Goal: Use online tool/utility

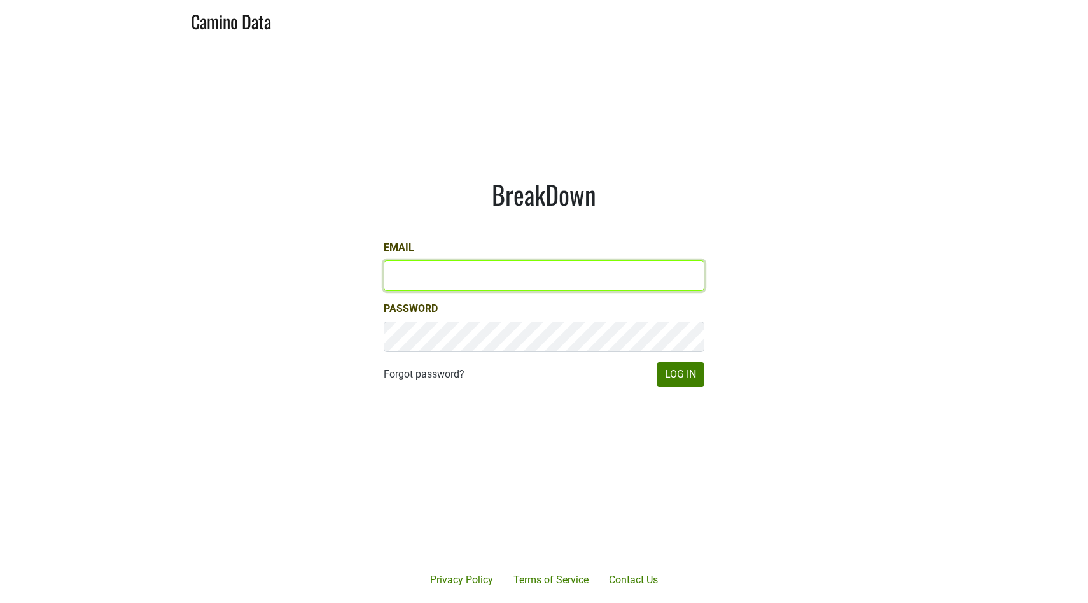
click at [649, 278] on input "Email" at bounding box center [544, 275] width 321 height 31
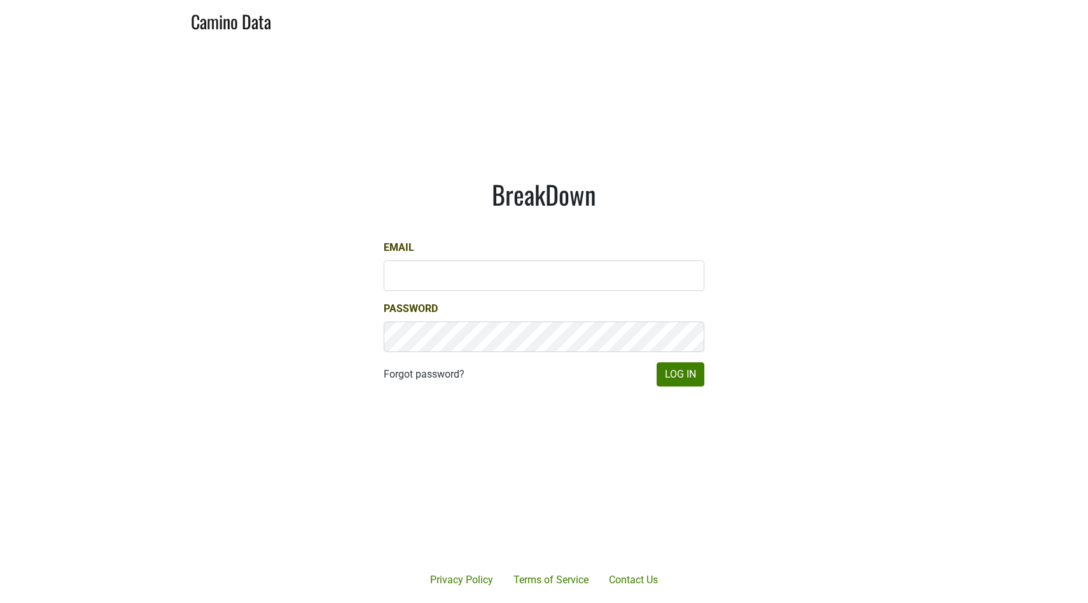
click at [724, 281] on div "BreakDown Email Password Forgot password? Log In" at bounding box center [544, 282] width 382 height 269
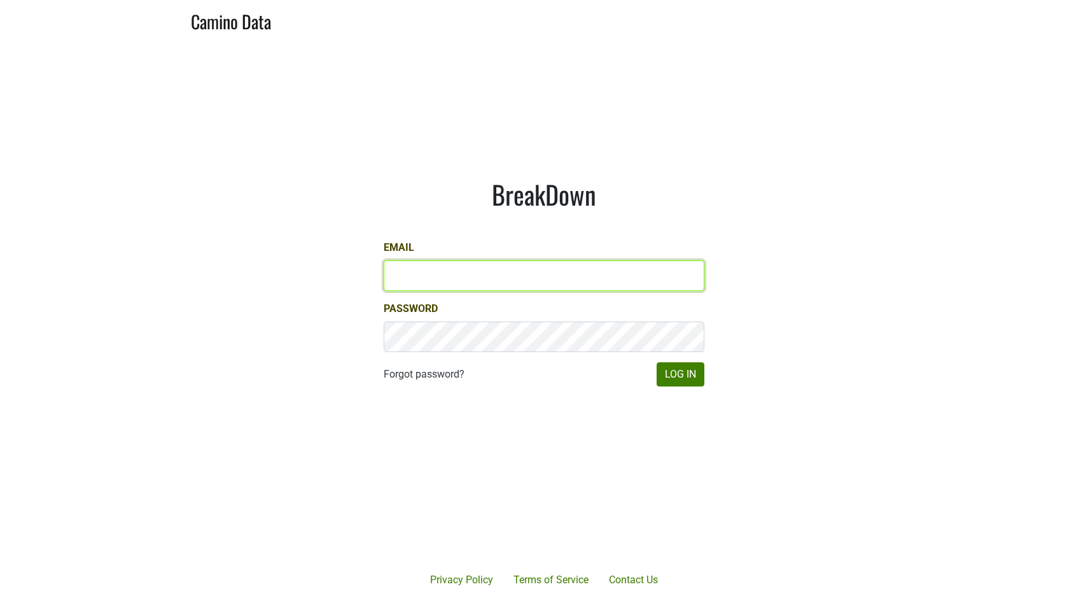
type input "jordan@kivelstadtcellars.com"
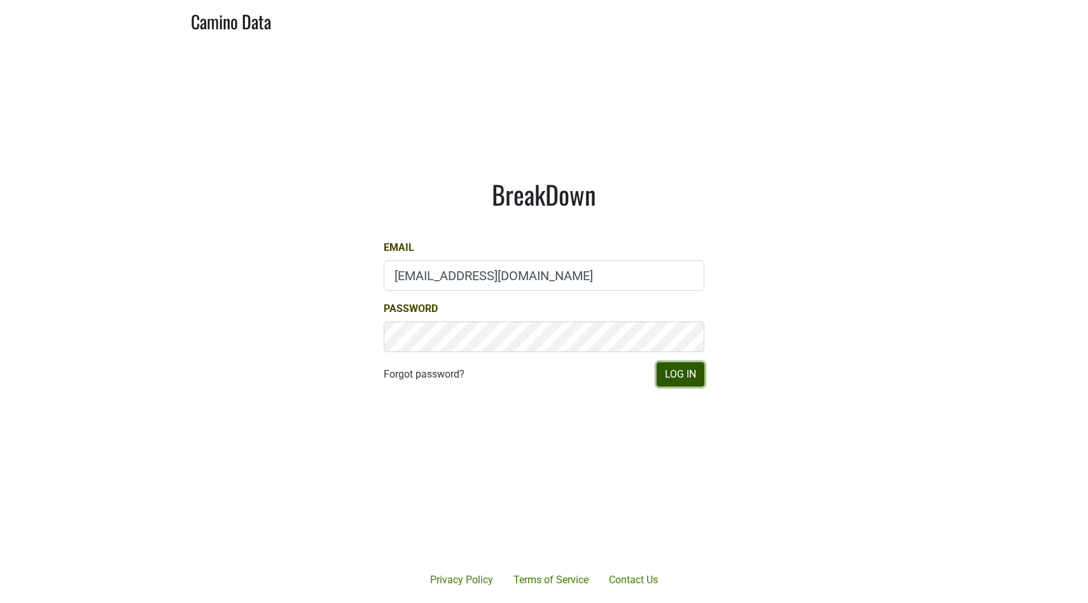
click at [682, 381] on button "Log In" at bounding box center [681, 374] width 48 height 24
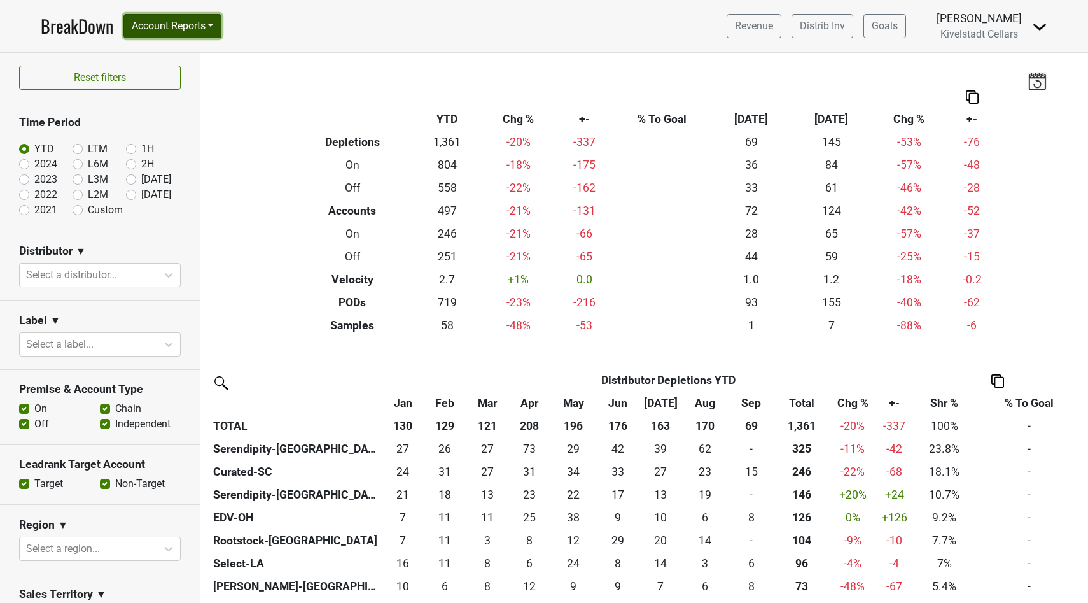
click at [194, 31] on button "Account Reports" at bounding box center [172, 26] width 98 height 24
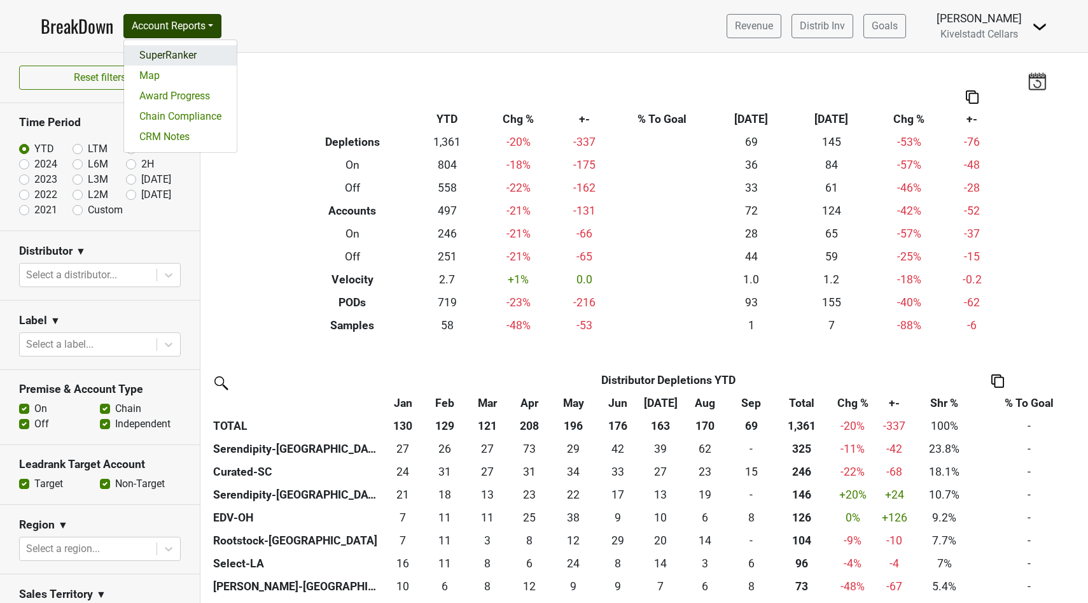
click at [190, 51] on link "SuperRanker" at bounding box center [180, 55] width 113 height 20
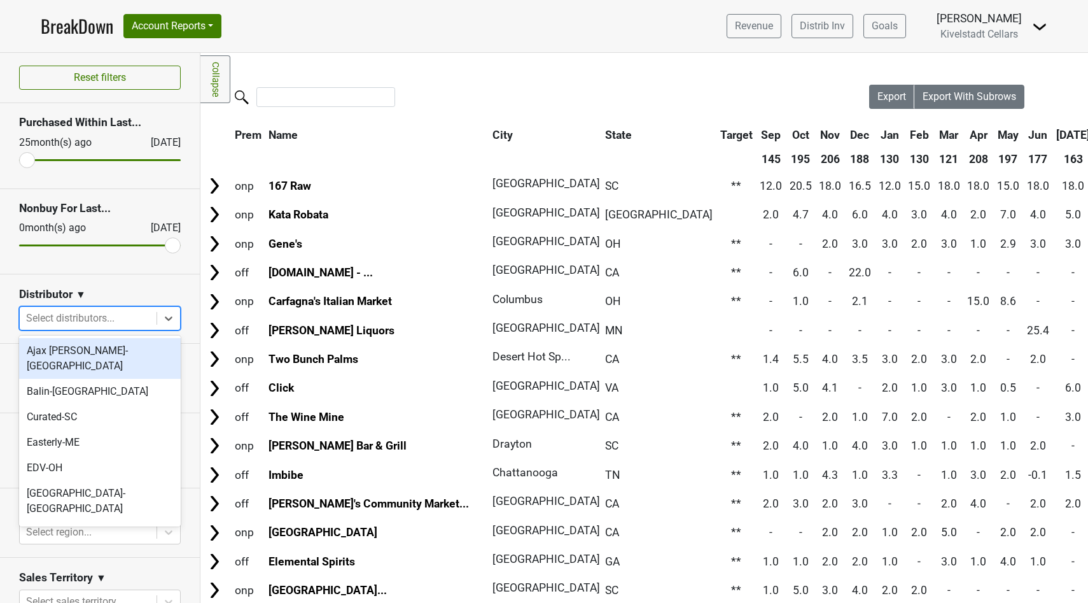
click at [107, 324] on div at bounding box center [88, 318] width 124 height 18
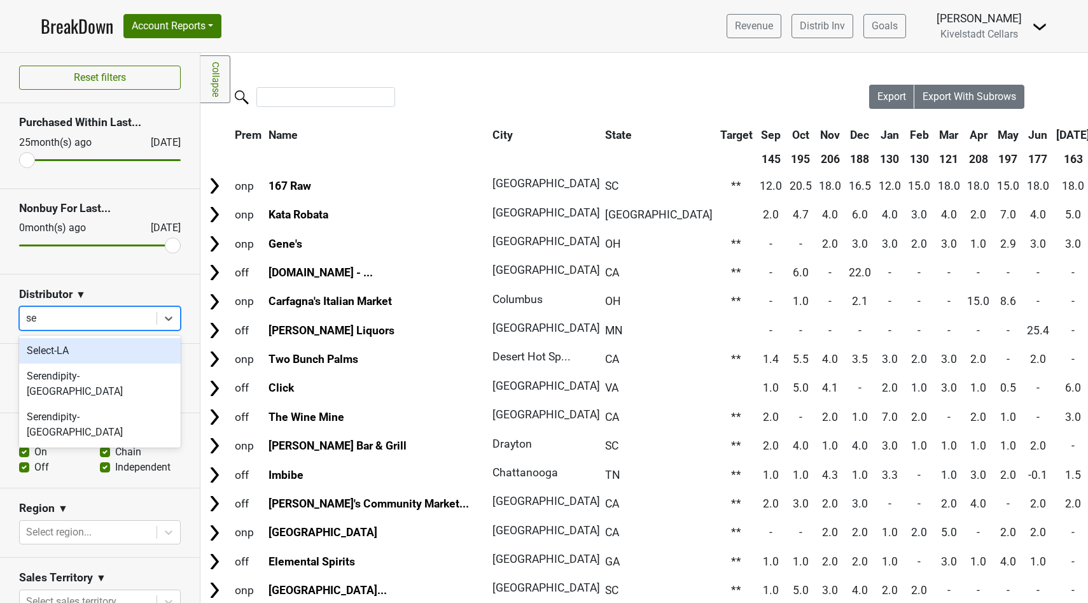
type input "ser"
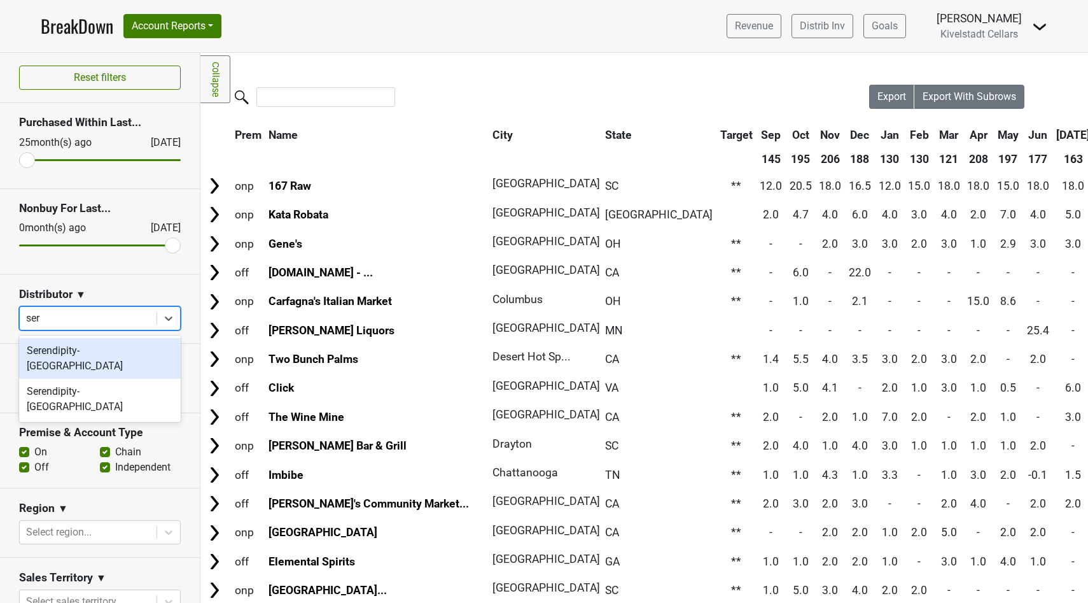
click at [84, 356] on div "Serendipity-[GEOGRAPHIC_DATA]" at bounding box center [100, 358] width 162 height 41
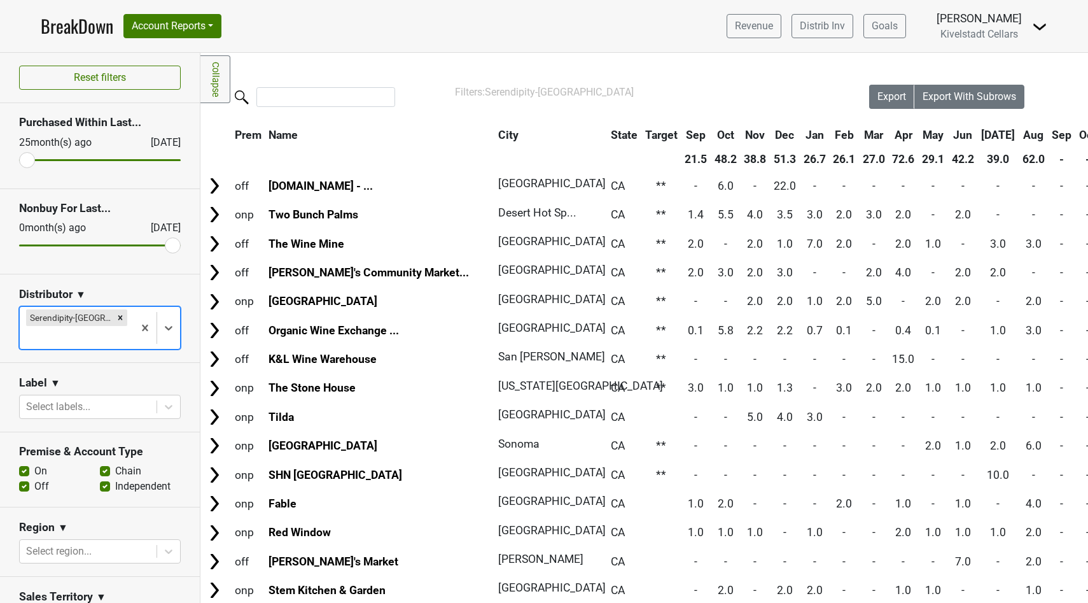
click at [34, 463] on label "On" at bounding box center [40, 470] width 13 height 15
click at [24, 463] on input "On" at bounding box center [24, 469] width 10 height 13
checkbox input "false"
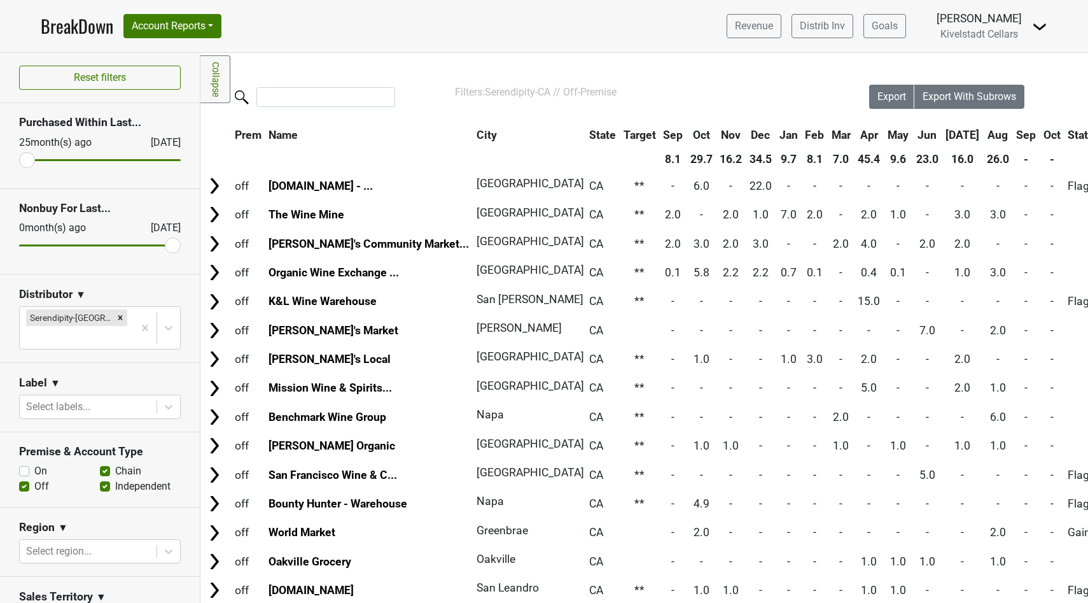
click at [34, 479] on label "Off" at bounding box center [41, 486] width 15 height 15
click at [22, 479] on input "Off" at bounding box center [24, 485] width 10 height 13
checkbox input "false"
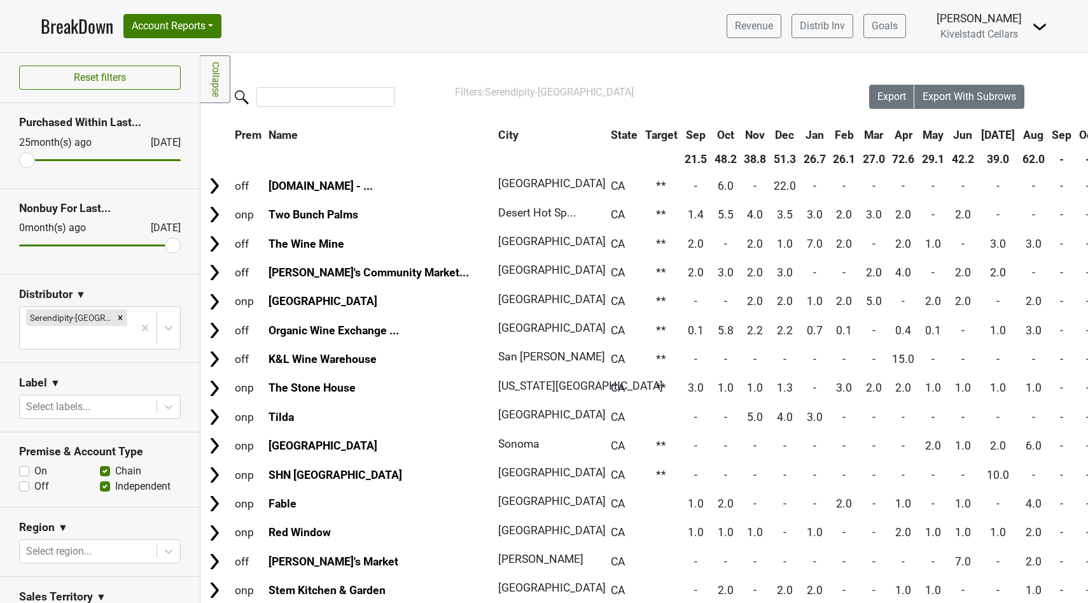
click at [115, 479] on label "Independent" at bounding box center [142, 486] width 55 height 15
click at [106, 479] on input "Independent" at bounding box center [105, 485] width 10 height 13
checkbox input "false"
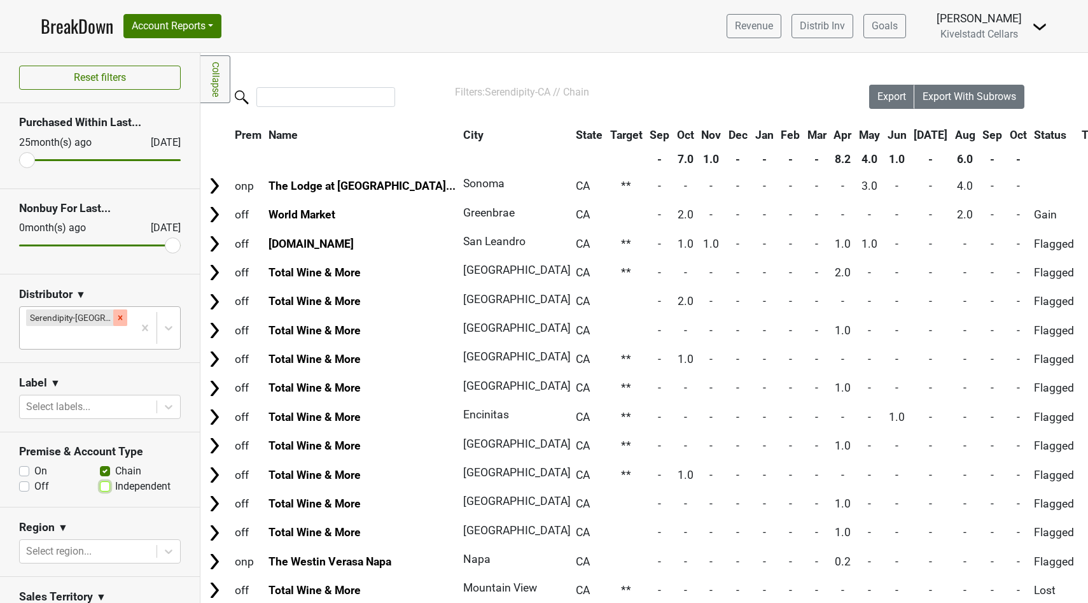
click at [118, 318] on icon "Remove Serendipity-CA" at bounding box center [120, 317] width 4 height 4
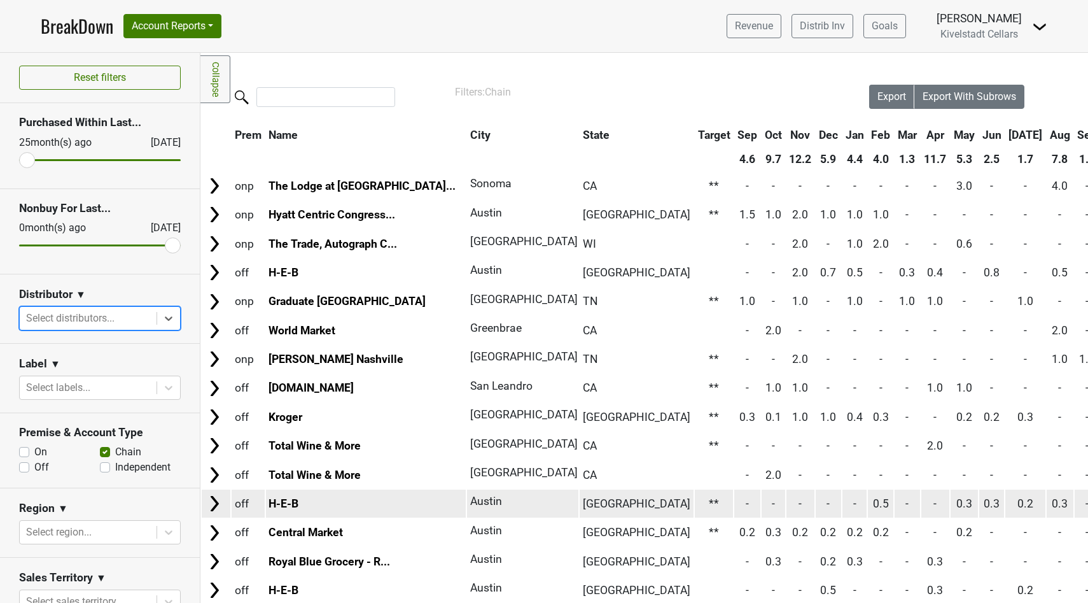
click at [214, 502] on img at bounding box center [214, 503] width 19 height 19
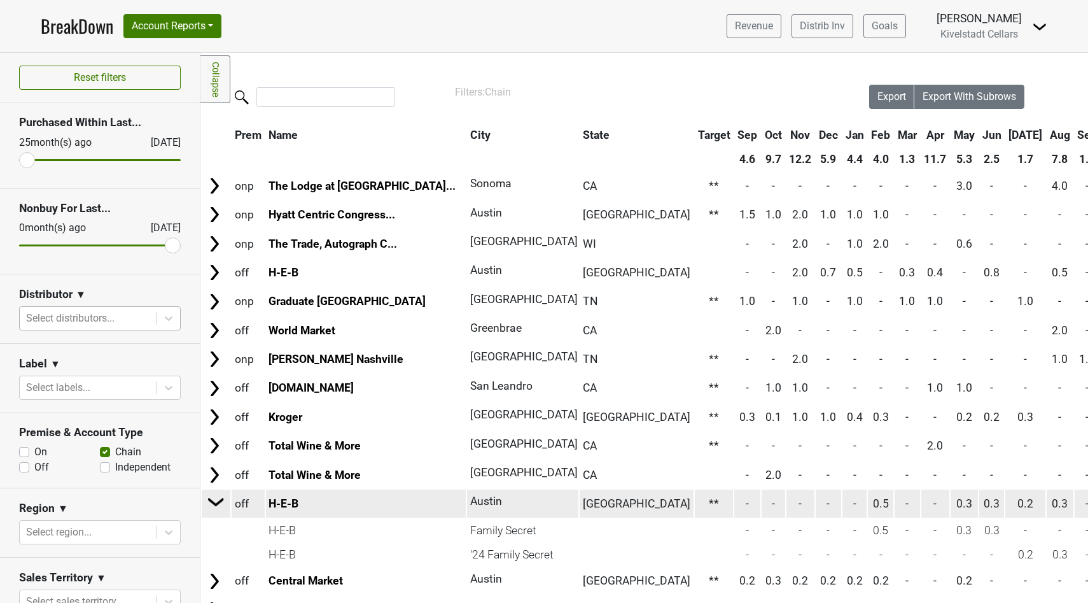
click at [214, 502] on img at bounding box center [216, 501] width 19 height 19
